Goal: Check status: Check status

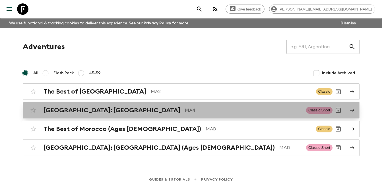
click at [94, 115] on div "[GEOGRAPHIC_DATA]: [GEOGRAPHIC_DATA] MA4 Classic Short" at bounding box center [180, 110] width 305 height 11
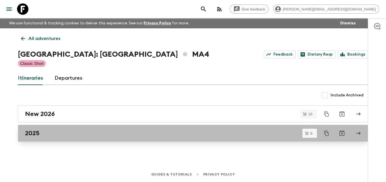
click at [38, 131] on h2 "2025" at bounding box center [32, 133] width 14 height 7
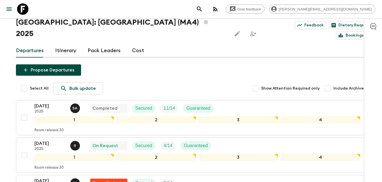
scroll to position [34, 0]
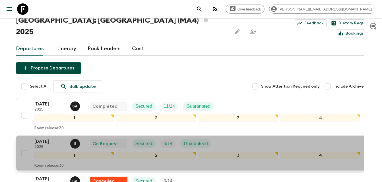
click at [43, 138] on p "[DATE]" at bounding box center [49, 141] width 31 height 7
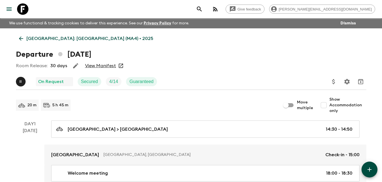
click at [104, 66] on link "View Manifest" at bounding box center [100, 66] width 31 height 6
click at [99, 68] on link "View Manifest" at bounding box center [100, 66] width 31 height 6
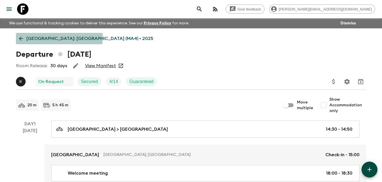
click at [20, 36] on icon at bounding box center [21, 39] width 6 height 6
